Goal: Check status

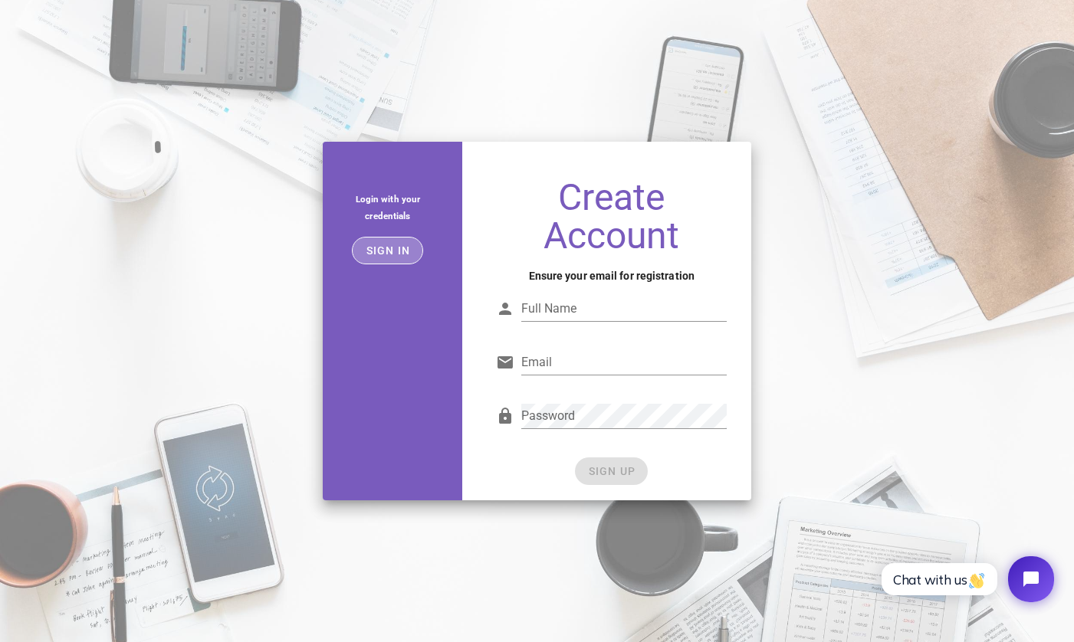
click at [397, 253] on span "Sign in" at bounding box center [387, 250] width 45 height 12
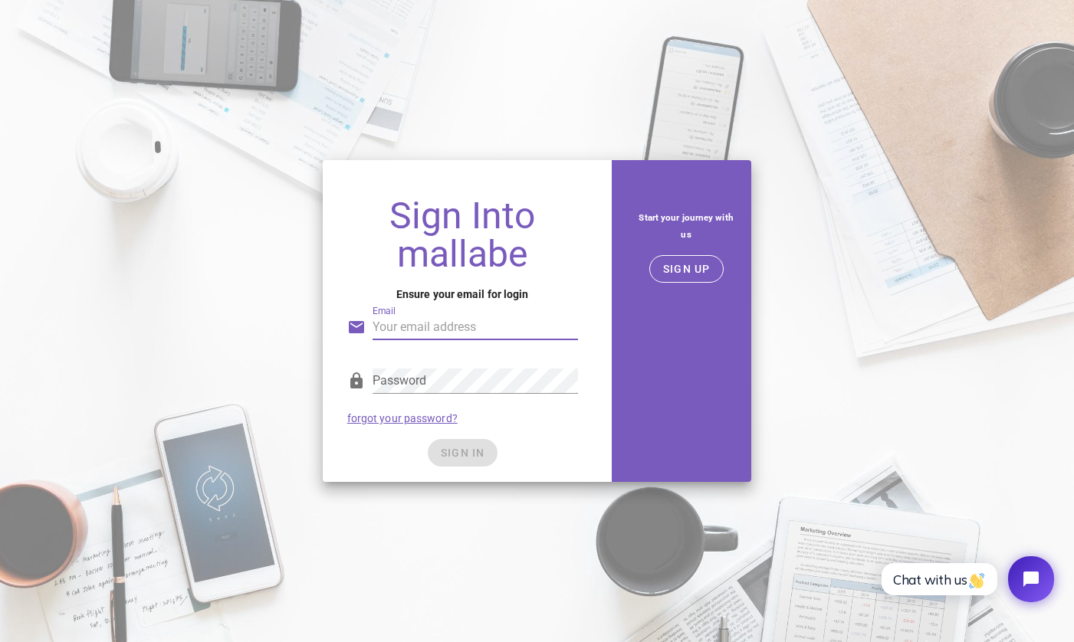
click at [451, 331] on input "Email" at bounding box center [474, 327] width 205 height 25
type input "[EMAIL_ADDRESS][DOMAIN_NAME]"
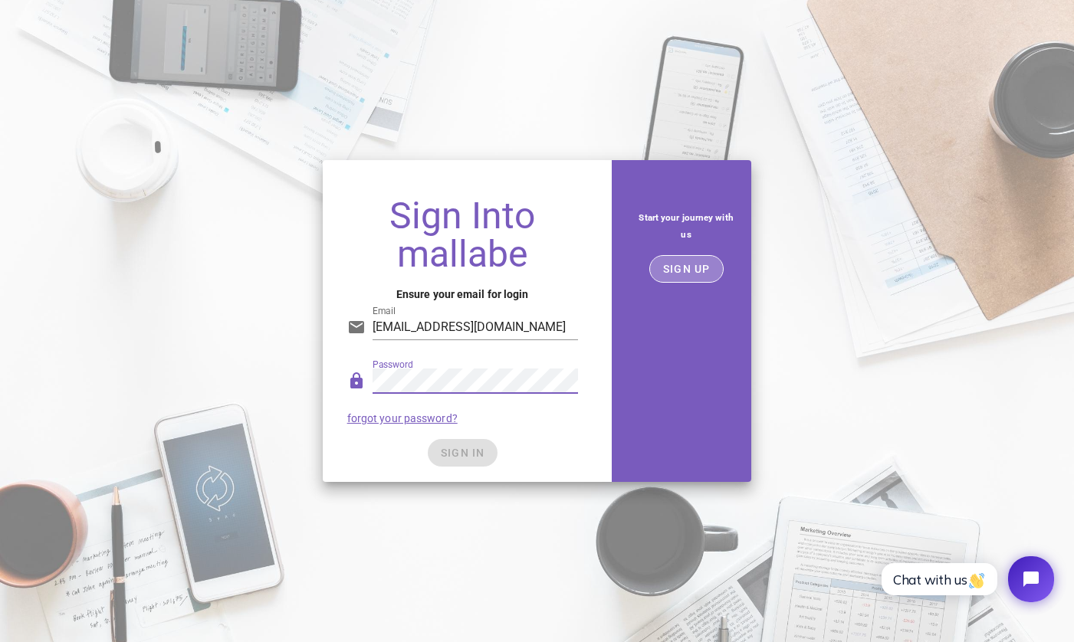
click at [687, 263] on span "SIGN UP" at bounding box center [686, 269] width 48 height 12
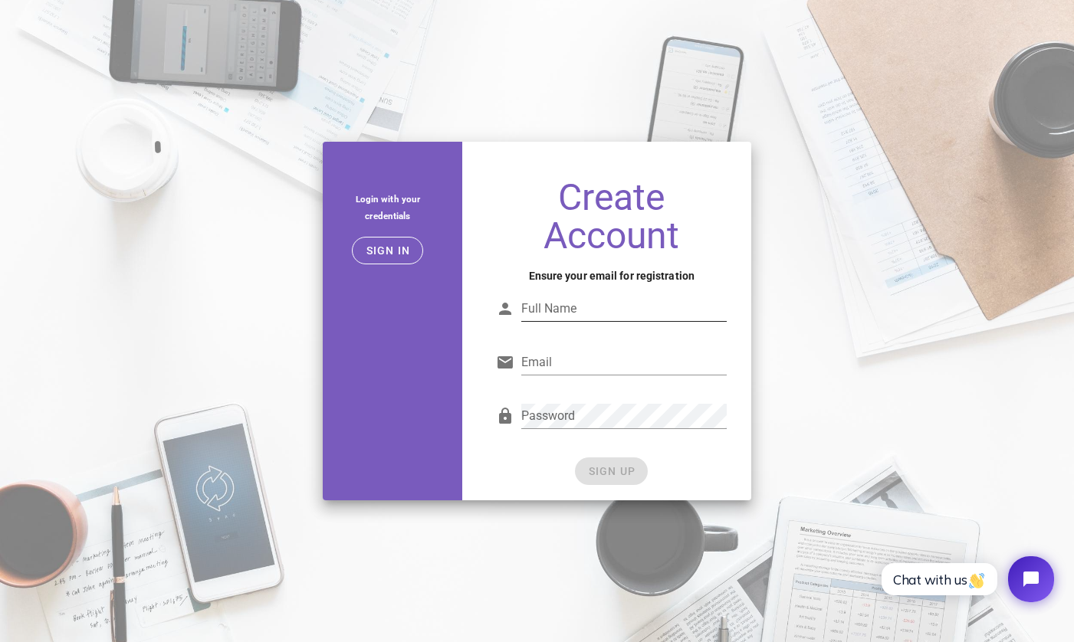
click at [607, 320] on div "Full Name" at bounding box center [623, 309] width 205 height 25
type input "d"
click at [605, 361] on input "Email" at bounding box center [623, 362] width 205 height 25
click at [605, 313] on input "Freddy174" at bounding box center [623, 309] width 205 height 25
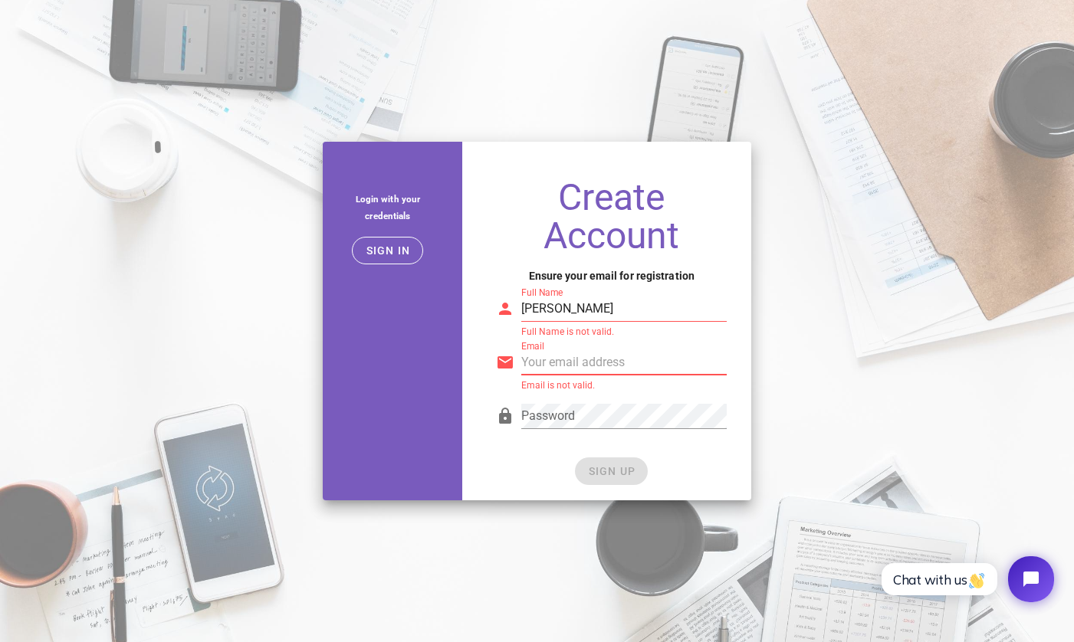
click at [583, 365] on input "Email" at bounding box center [623, 362] width 205 height 25
click at [572, 306] on input "[PERSON_NAME]" at bounding box center [623, 309] width 205 height 25
type input "[PERSON_NAME]"
click at [555, 357] on input "Email" at bounding box center [623, 362] width 205 height 25
type input "[EMAIL_ADDRESS][DOMAIN_NAME]"
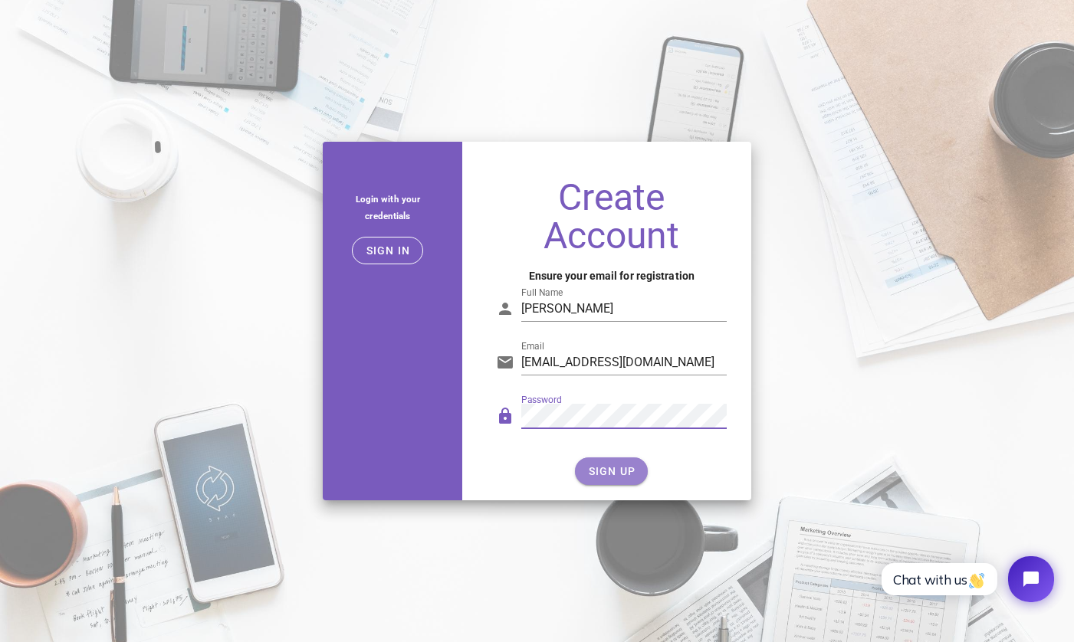
click at [620, 473] on span "SIGN UP" at bounding box center [611, 471] width 48 height 12
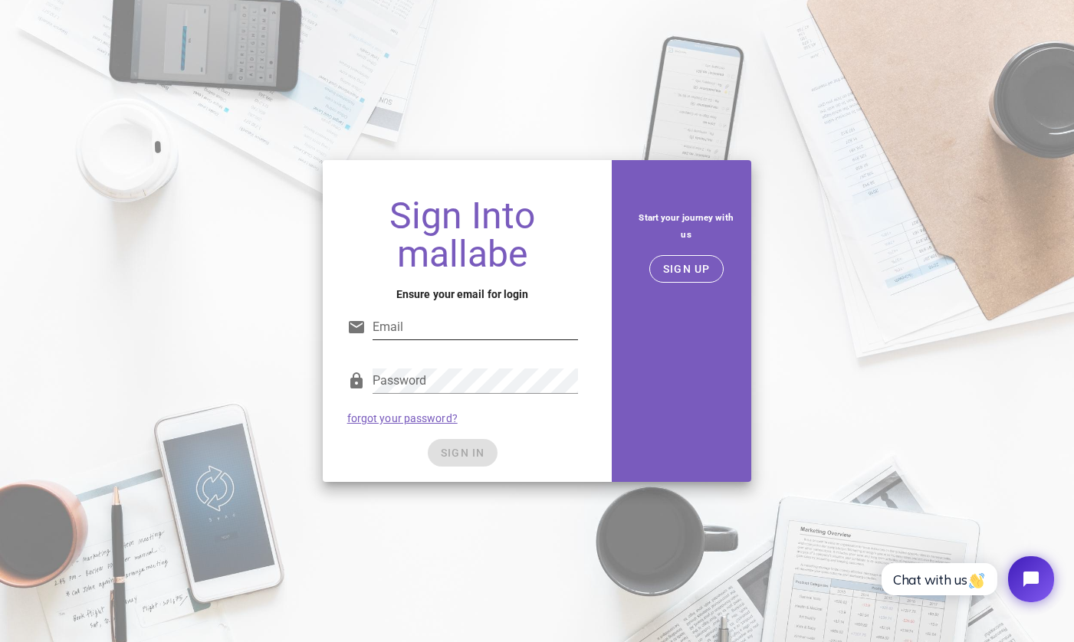
click at [420, 329] on input "Email" at bounding box center [474, 327] width 205 height 25
type input "[EMAIL_ADDRESS][DOMAIN_NAME]"
click at [454, 459] on button "SIGN IN" at bounding box center [463, 453] width 70 height 28
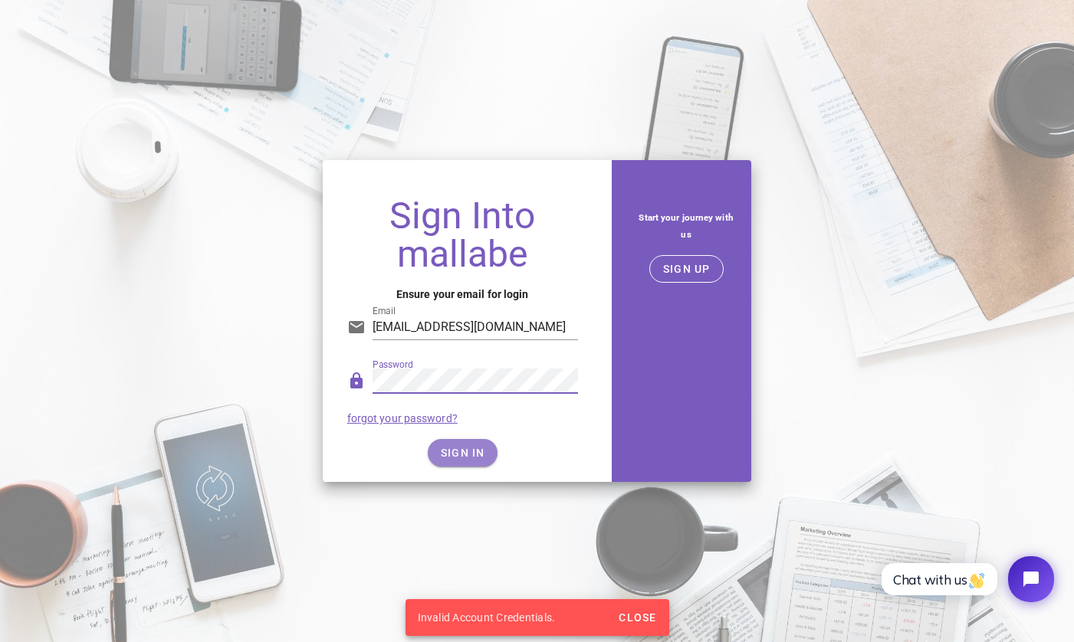
click at [443, 452] on span "SIGN IN" at bounding box center [462, 453] width 45 height 12
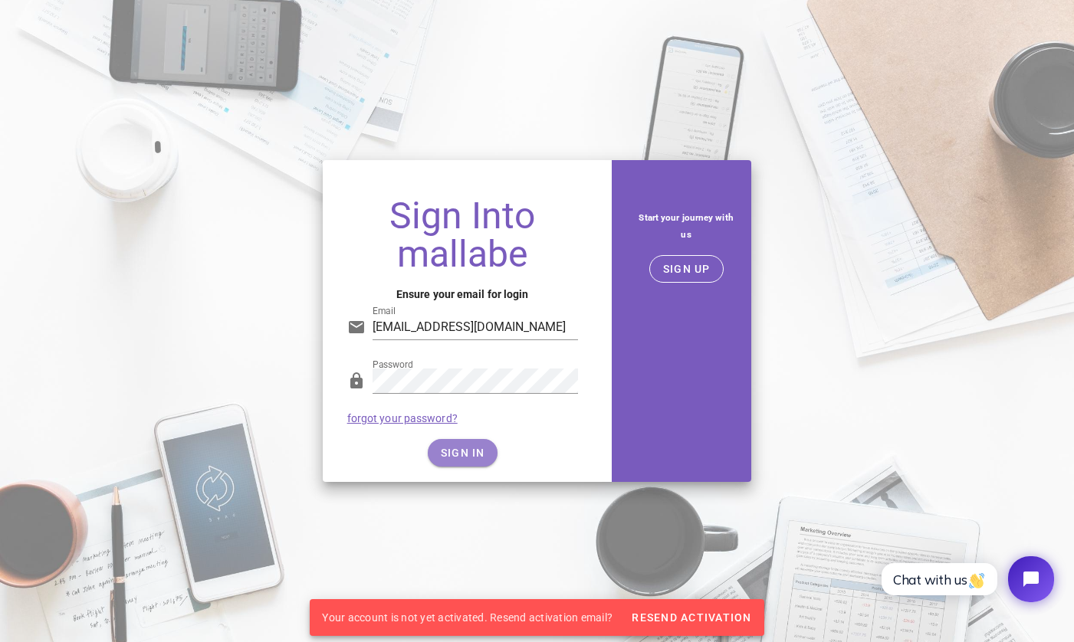
click at [460, 447] on span "SIGN IN" at bounding box center [462, 453] width 45 height 12
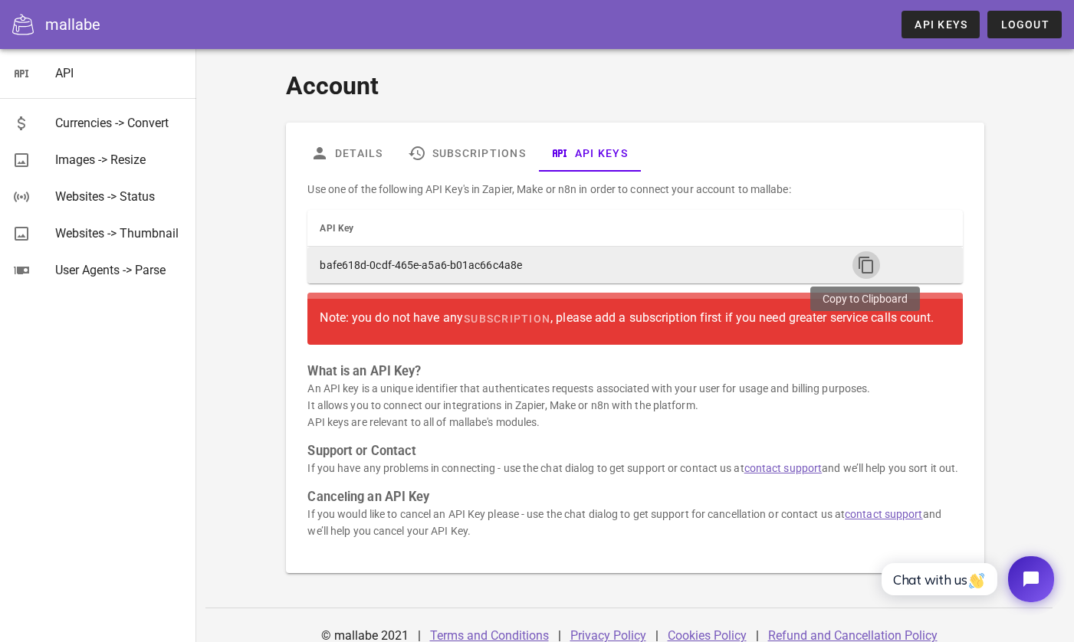
click at [866, 257] on icon "button" at bounding box center [866, 265] width 18 height 18
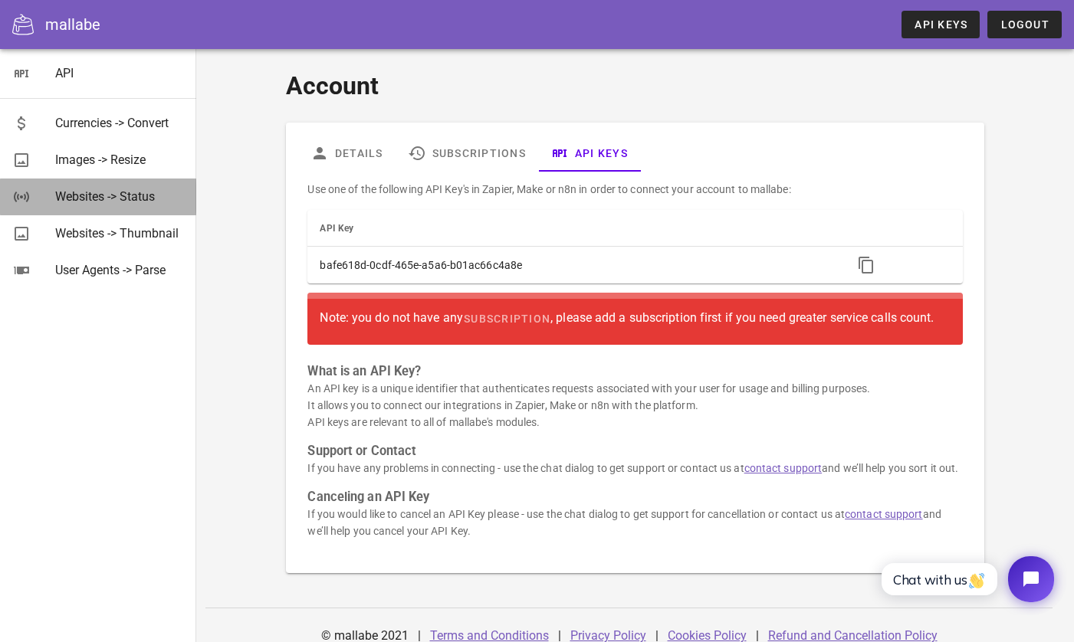
click at [121, 196] on div "Websites -> Status" at bounding box center [119, 196] width 129 height 15
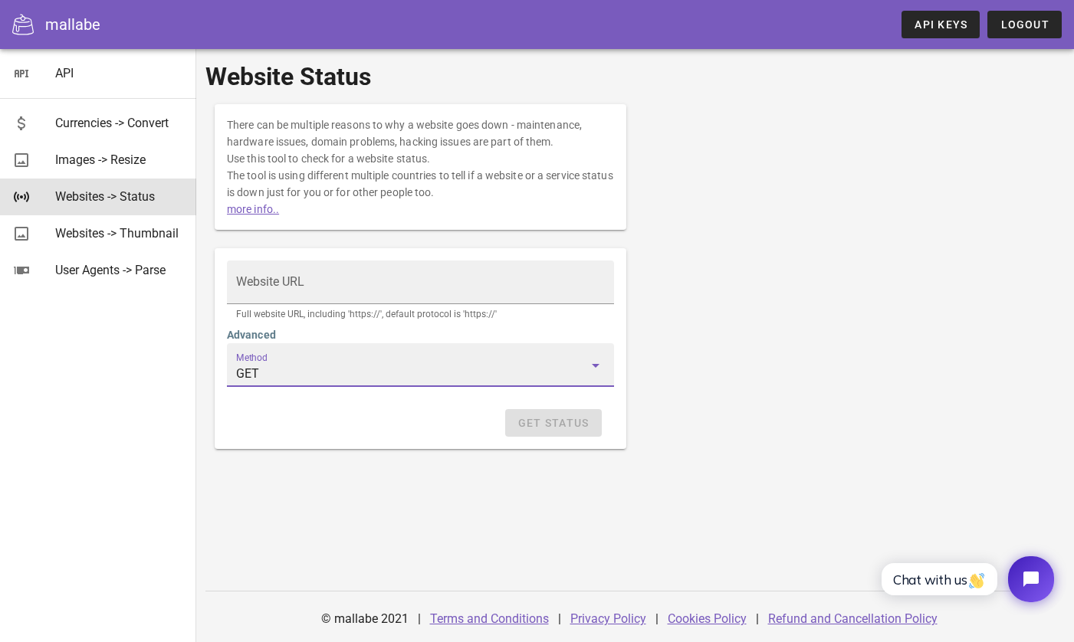
click at [298, 369] on input "GET" at bounding box center [409, 374] width 347 height 25
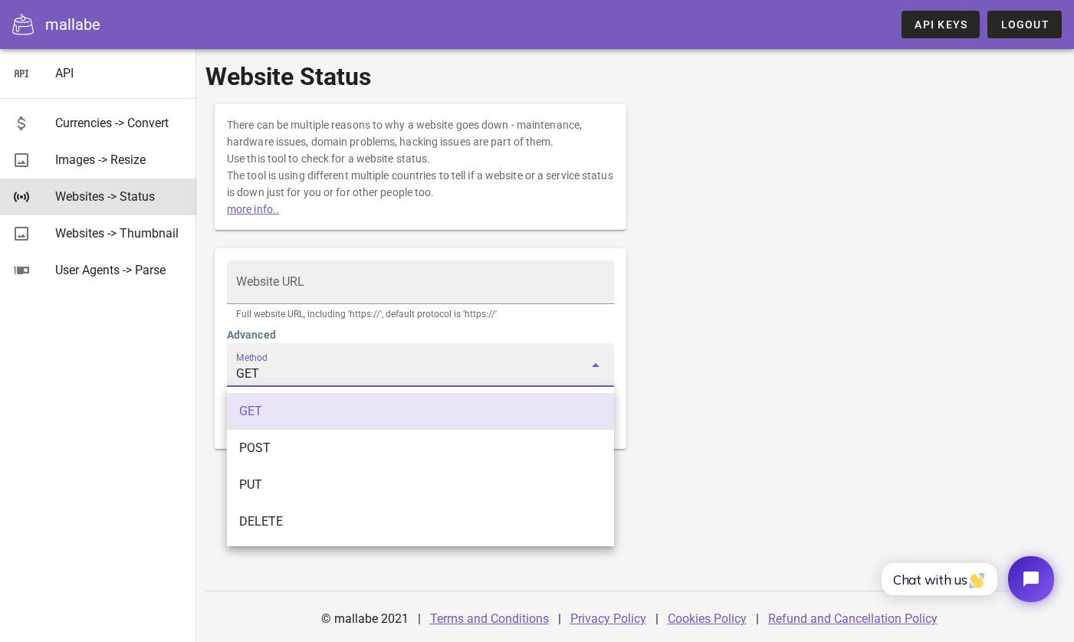
click at [283, 426] on div "GET" at bounding box center [420, 411] width 362 height 33
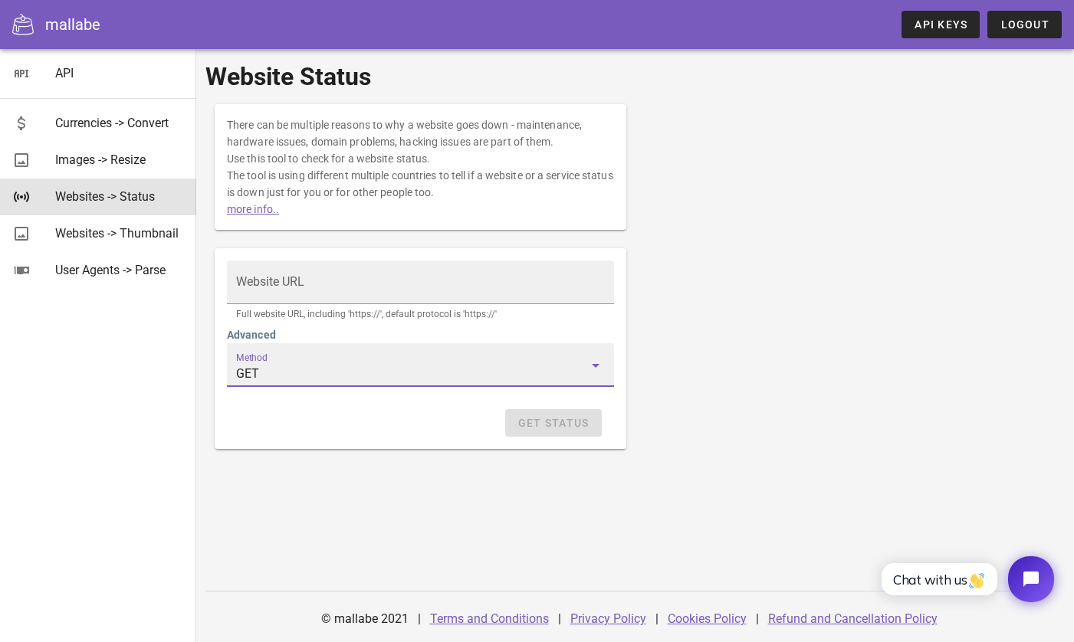
click at [408, 439] on div "Website URL Full website URL, including 'https://', default protocol is 'https:…" at bounding box center [420, 348] width 411 height 201
click at [539, 425] on div "Get Status" at bounding box center [420, 423] width 387 height 28
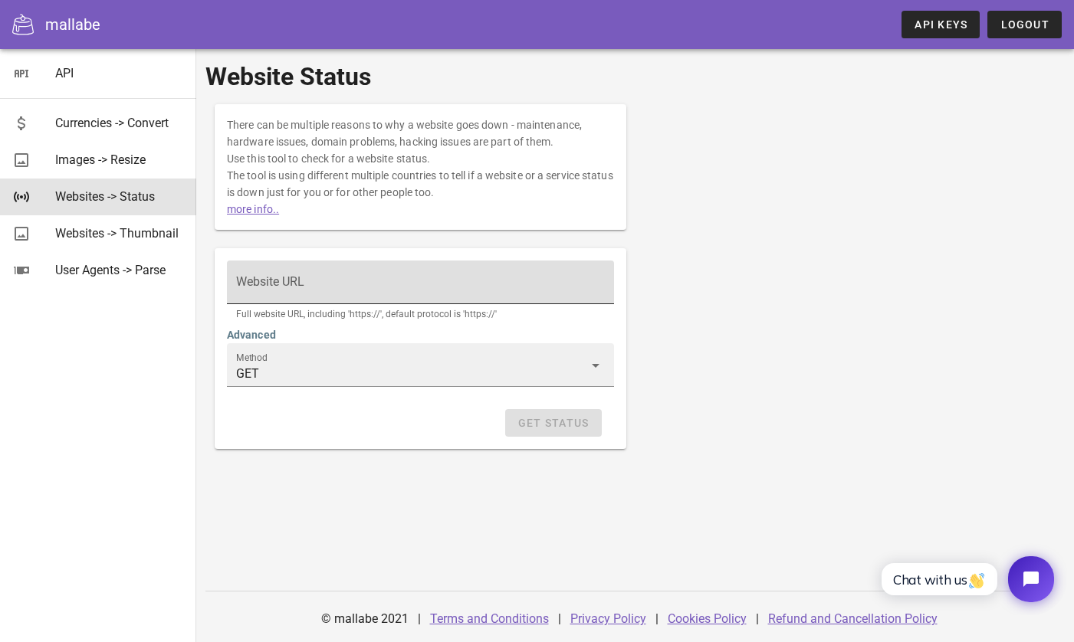
click at [448, 287] on input "Website URL" at bounding box center [420, 289] width 369 height 25
